Goal: Task Accomplishment & Management: Use online tool/utility

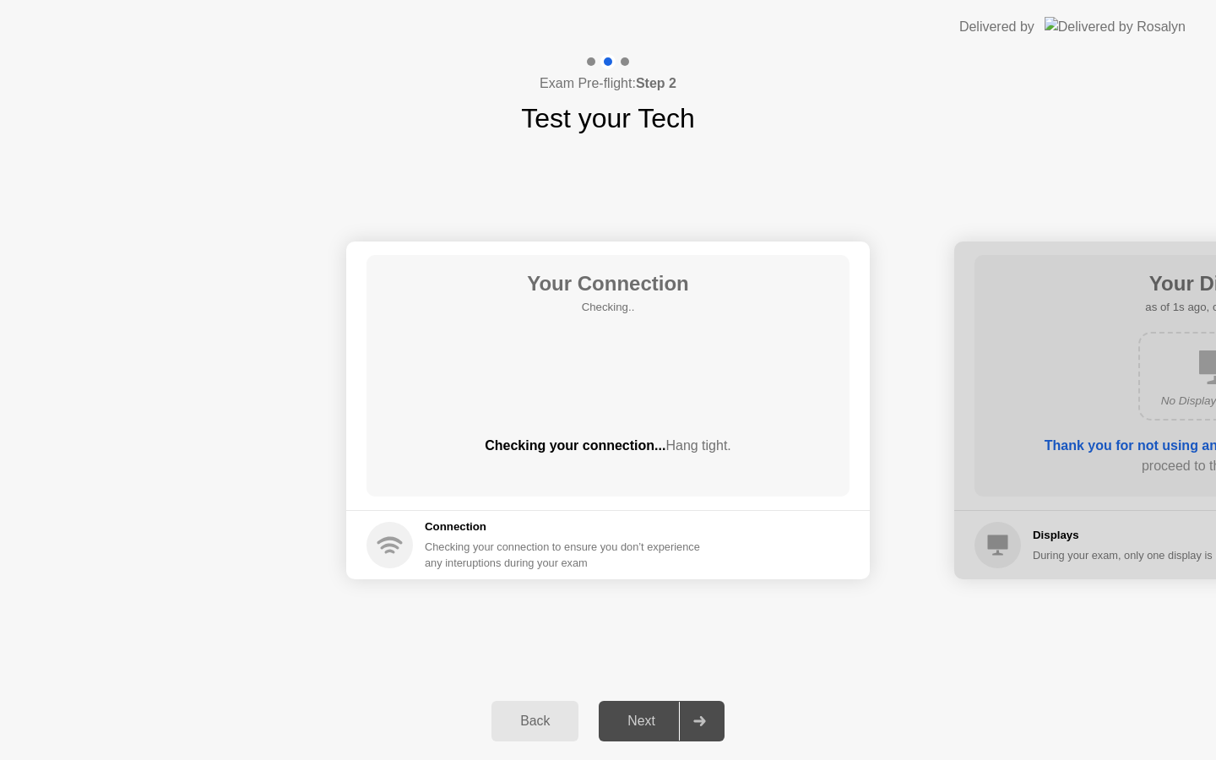
click at [479, 538] on div "Connection Checking your connection to ensure you don’t experience any interupt…" at bounding box center [567, 544] width 285 height 52
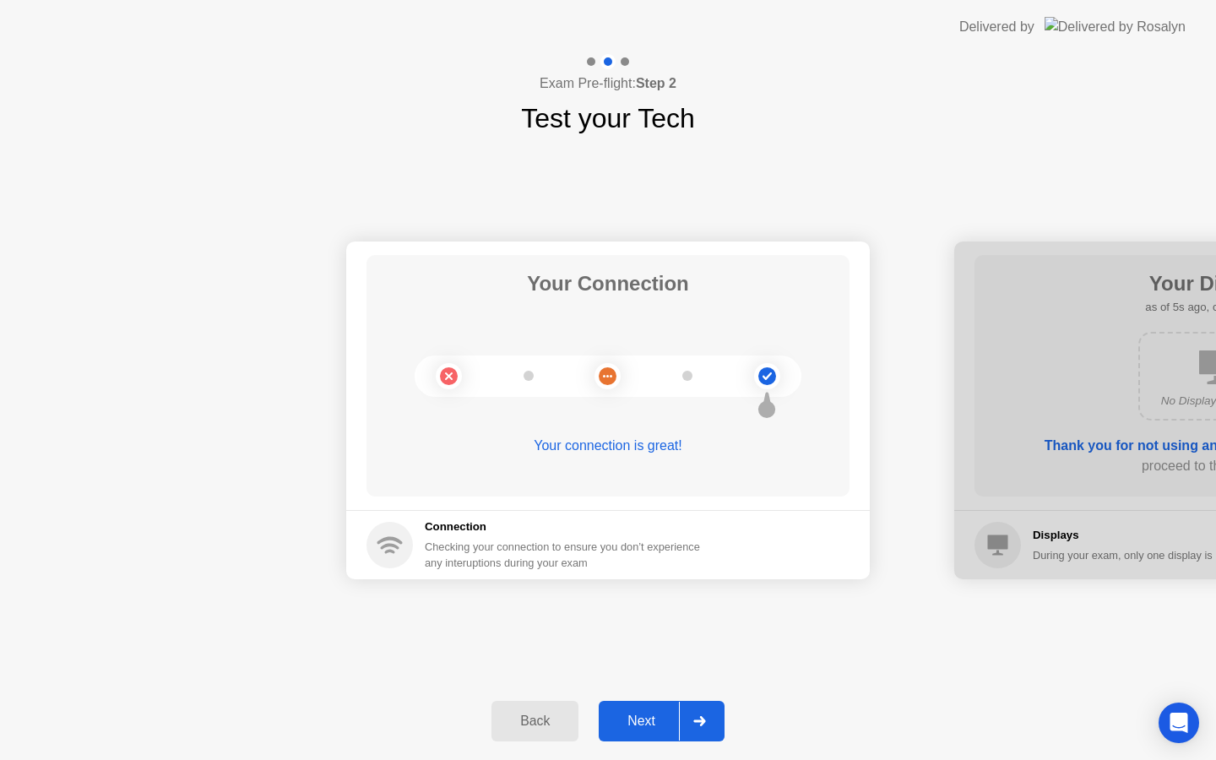
click at [638, 737] on button "Next" at bounding box center [662, 721] width 126 height 41
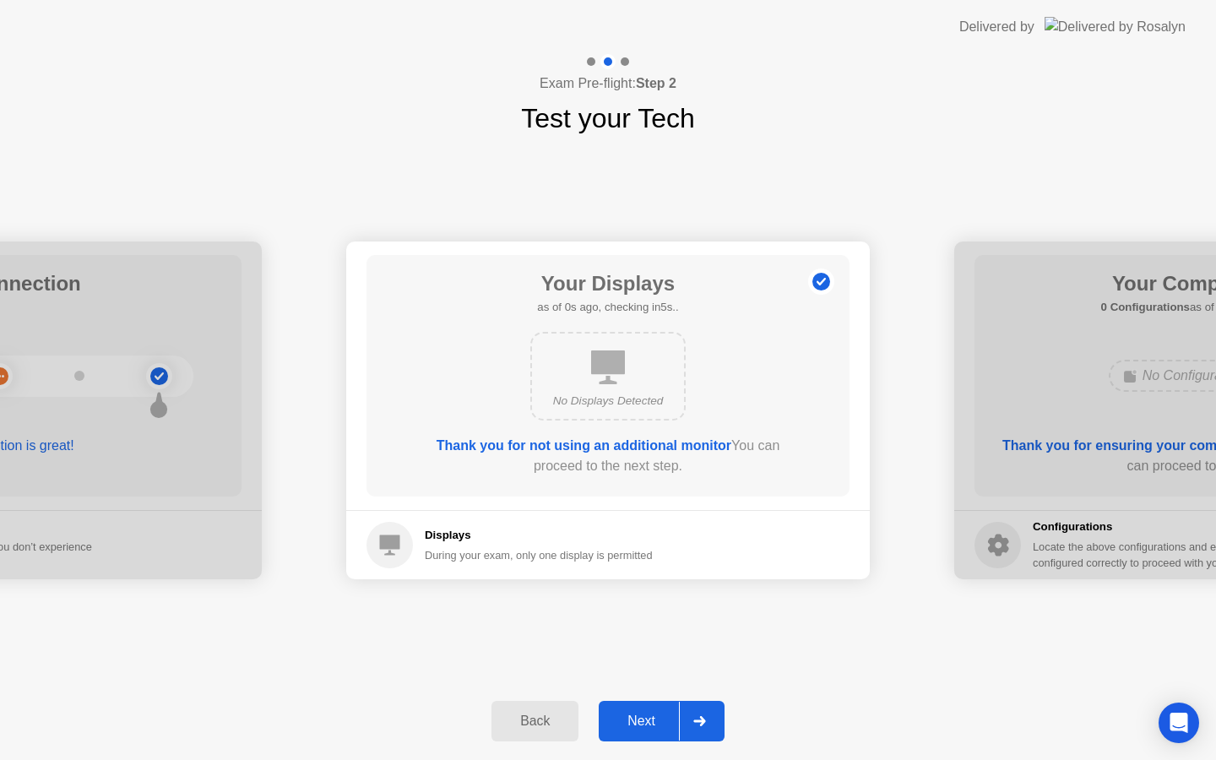
click at [656, 724] on div "Next" at bounding box center [641, 721] width 75 height 15
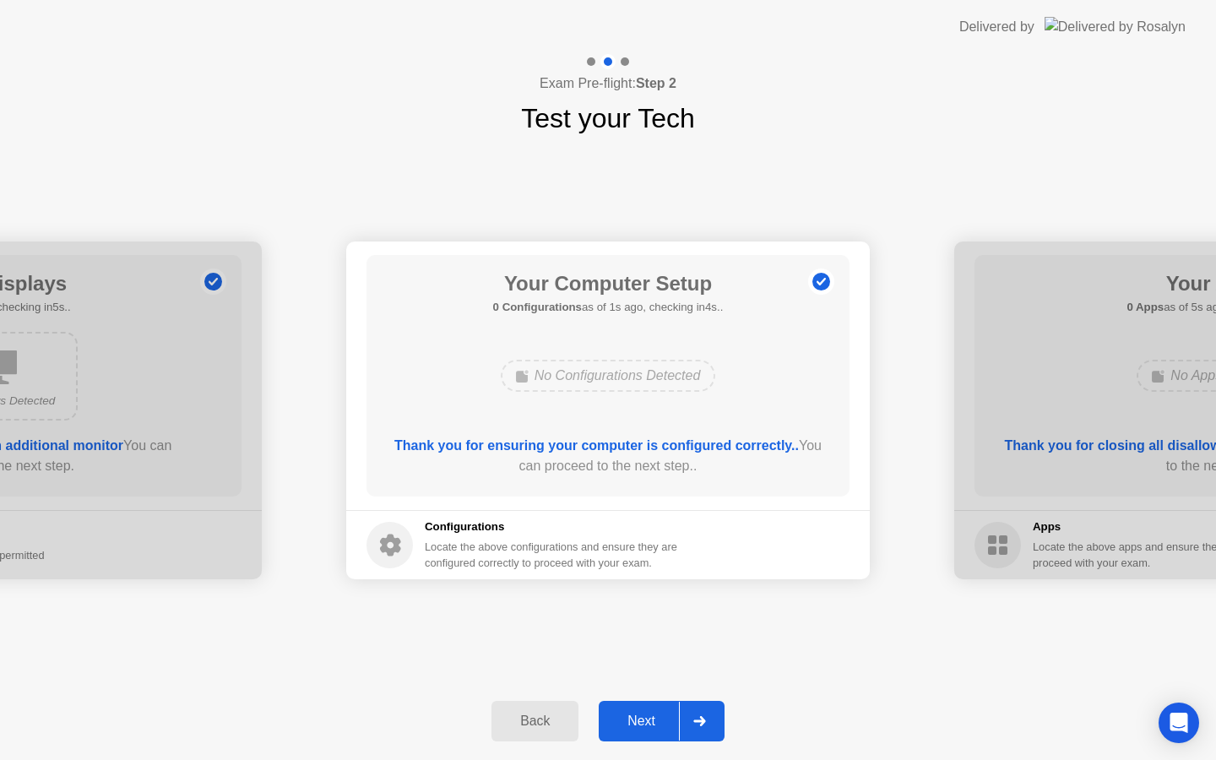
click at [656, 724] on div "Next" at bounding box center [641, 721] width 75 height 15
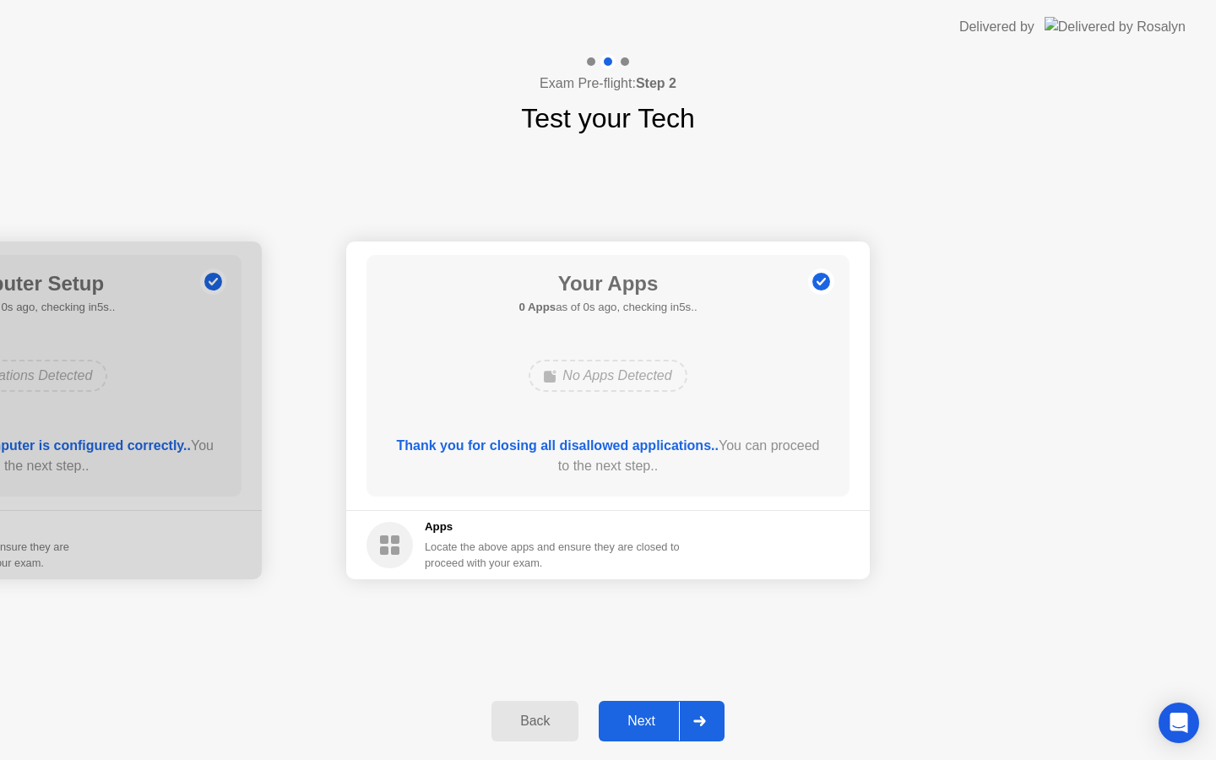
click at [656, 724] on div "Next" at bounding box center [641, 721] width 75 height 15
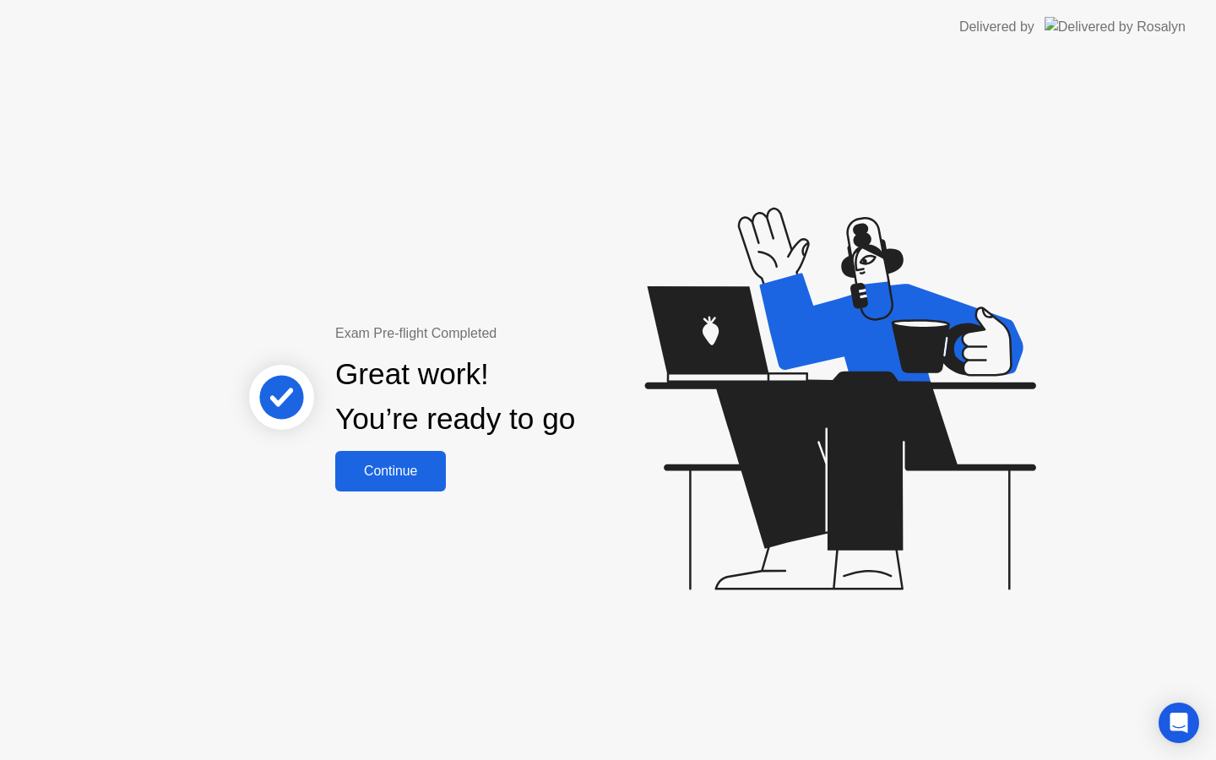
click at [407, 491] on div "Exam Pre-flight Completed Great work! You’re ready to go Continue" at bounding box center [608, 407] width 1216 height 706
click at [379, 452] on button "Continue" at bounding box center [390, 471] width 111 height 41
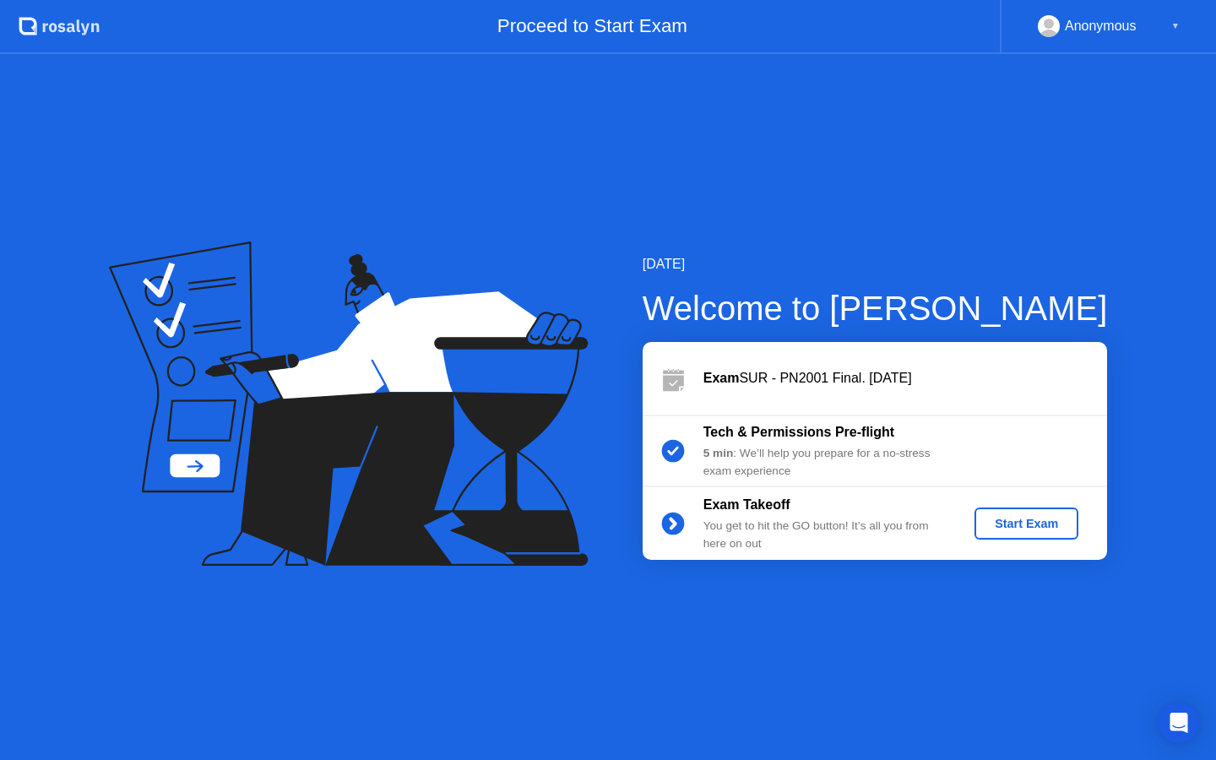
click at [1039, 530] on div "Start Exam" at bounding box center [1026, 524] width 90 height 14
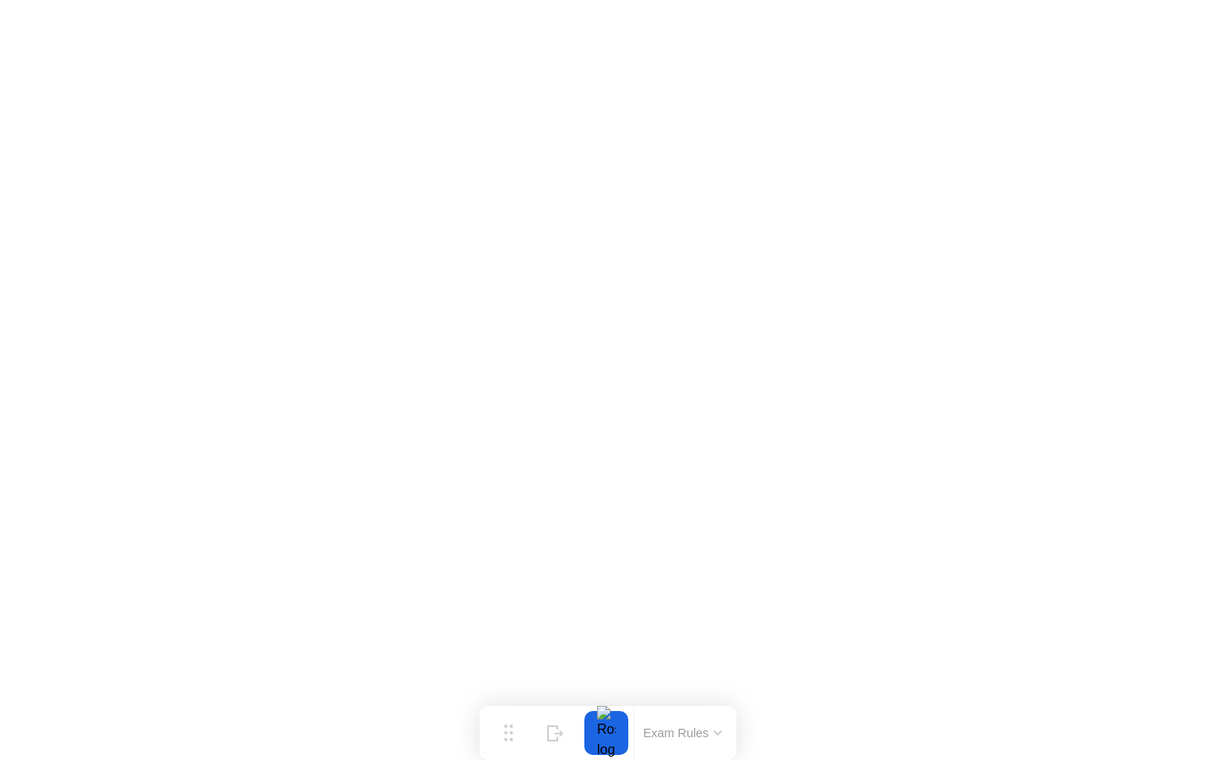
click at [685, 725] on button "Exam Rules" at bounding box center [683, 732] width 90 height 15
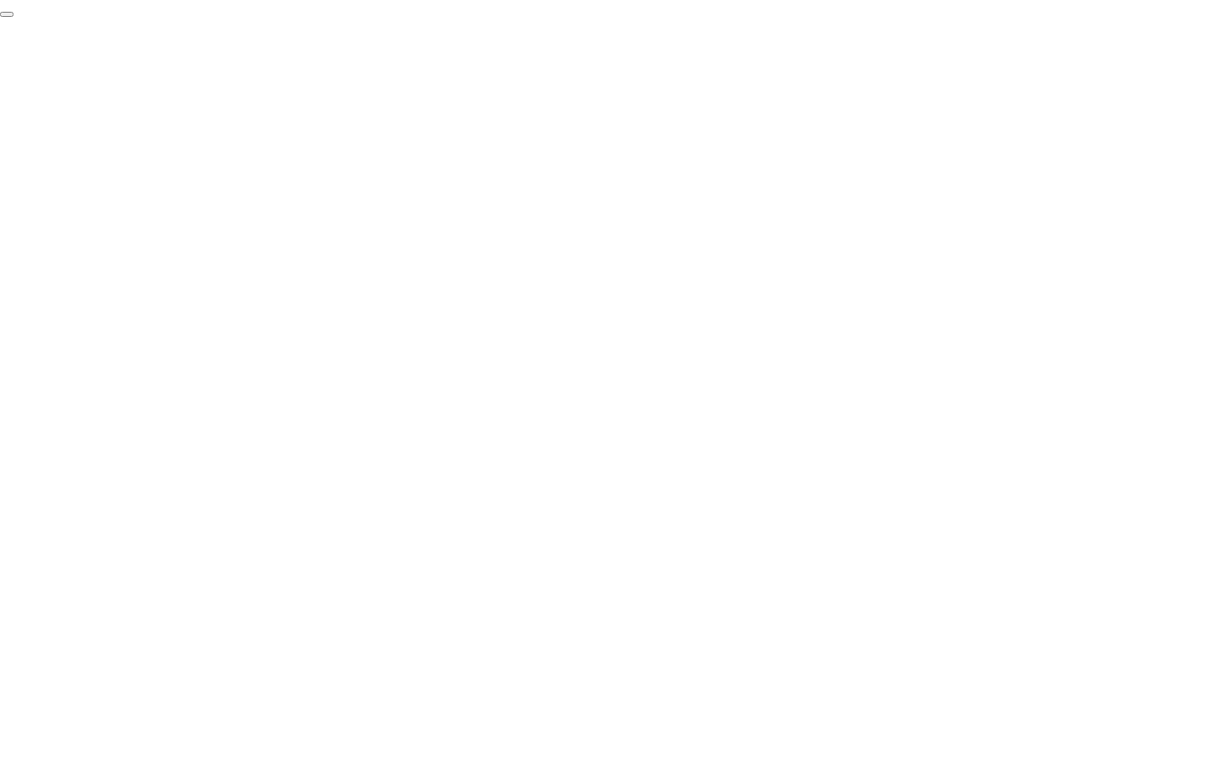
click div "End Proctoring Session"
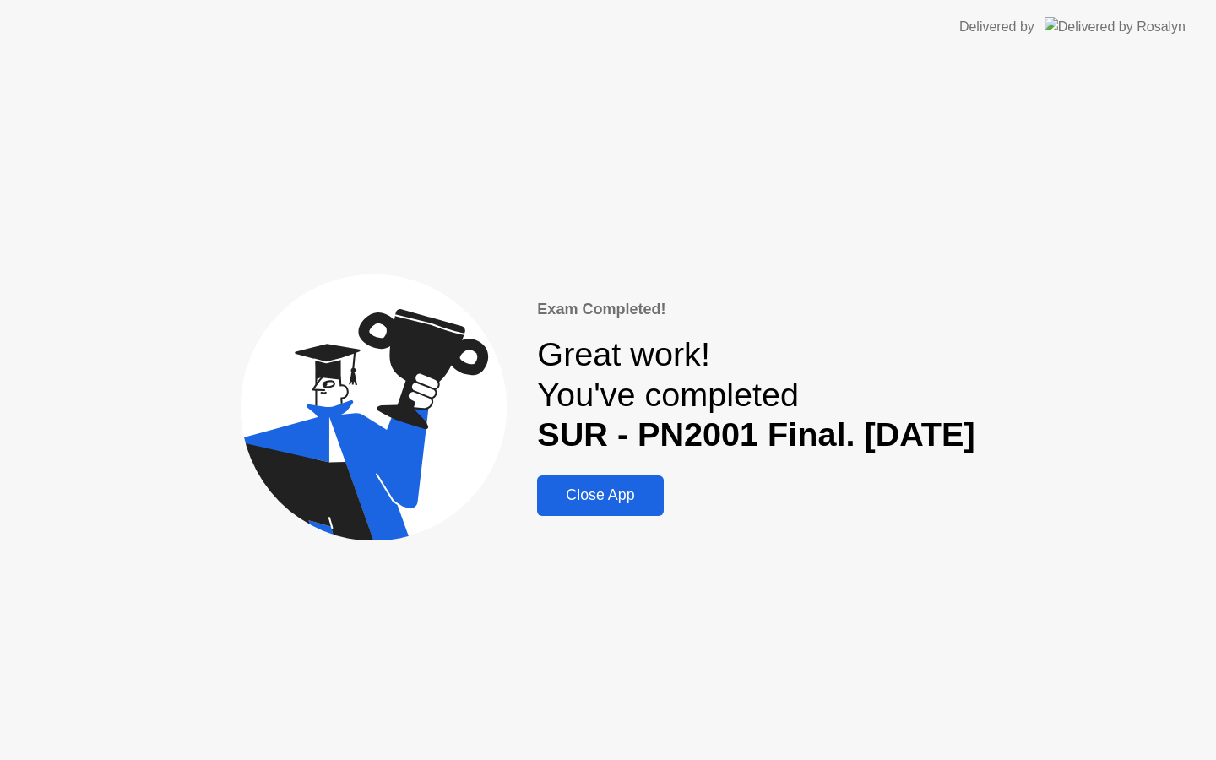
click at [574, 494] on div "Close App" at bounding box center [600, 495] width 116 height 18
